Goal: Information Seeking & Learning: Learn about a topic

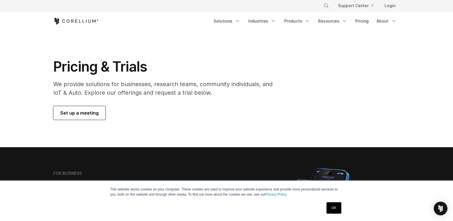
click at [192, 74] on h1 "Pricing & Trials" at bounding box center [166, 66] width 227 height 17
click at [308, 19] on icon "Navigation Menu" at bounding box center [308, 21] width 6 height 6
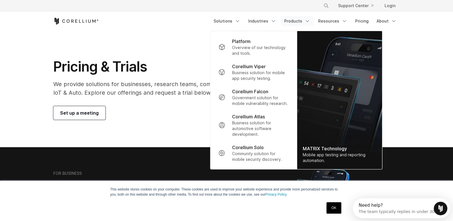
click at [308, 19] on icon "Navigation Menu" at bounding box center [308, 21] width 6 height 6
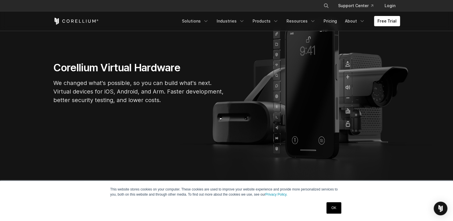
scroll to position [57, 0]
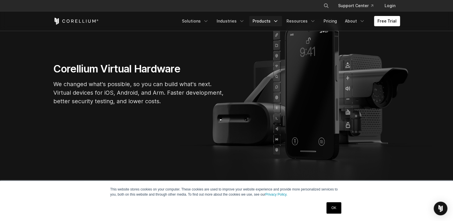
click at [277, 21] on polyline "Navigation Menu" at bounding box center [276, 21] width 3 height 1
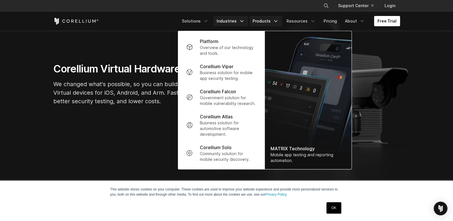
click at [241, 17] on link "Industries" at bounding box center [230, 21] width 35 height 10
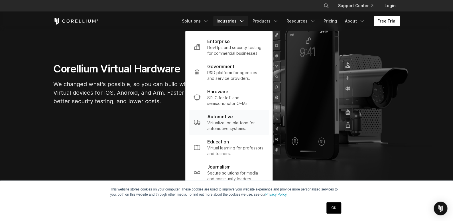
click at [232, 123] on p "Virtualization platform for automotive systems." at bounding box center [235, 125] width 57 height 11
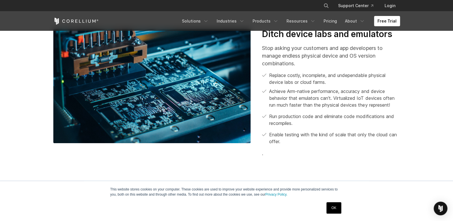
scroll to position [742, 0]
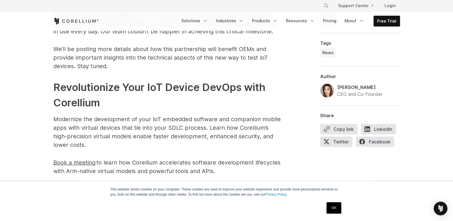
scroll to position [742, 0]
